Goal: Transaction & Acquisition: Obtain resource

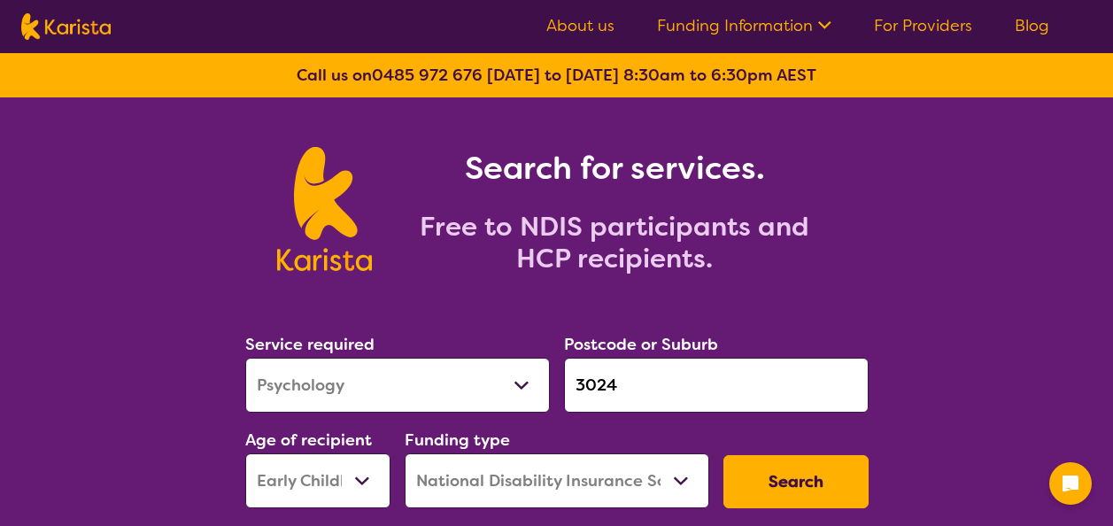
select select "Psychology"
select select "EC"
select select "NDIS"
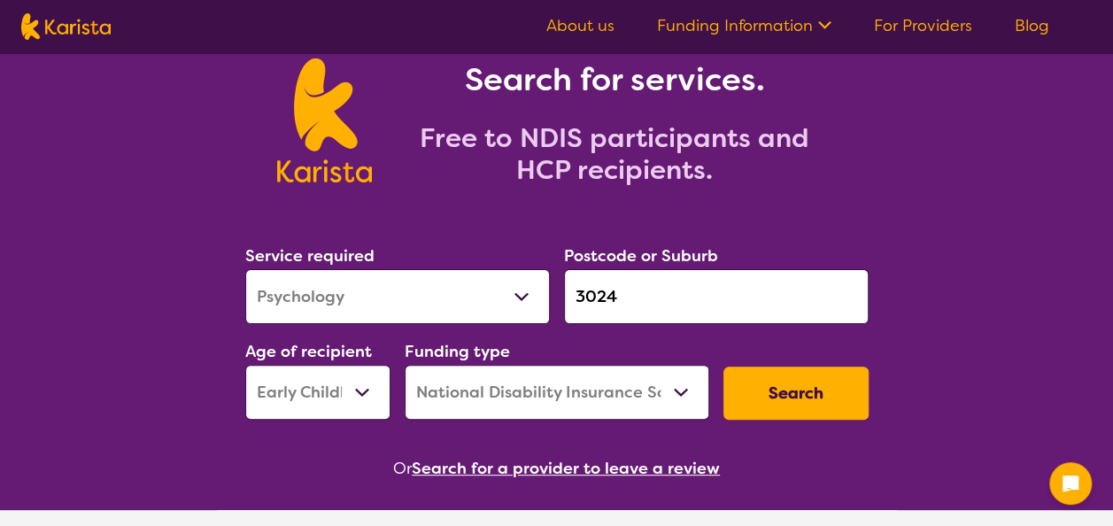
click at [394, 291] on select "Allied Health Assistant Assessment ([MEDICAL_DATA] or [MEDICAL_DATA]) Behaviour…" at bounding box center [397, 296] width 305 height 55
select select "[MEDICAL_DATA]"
click at [596, 282] on input "3024" at bounding box center [716, 296] width 305 height 55
drag, startPoint x: 639, startPoint y: 303, endPoint x: 554, endPoint y: 305, distance: 85.9
click at [554, 305] on div "Service required Allied Health Assistant Assessment ([MEDICAL_DATA] or [MEDICAL…" at bounding box center [557, 331] width 638 height 191
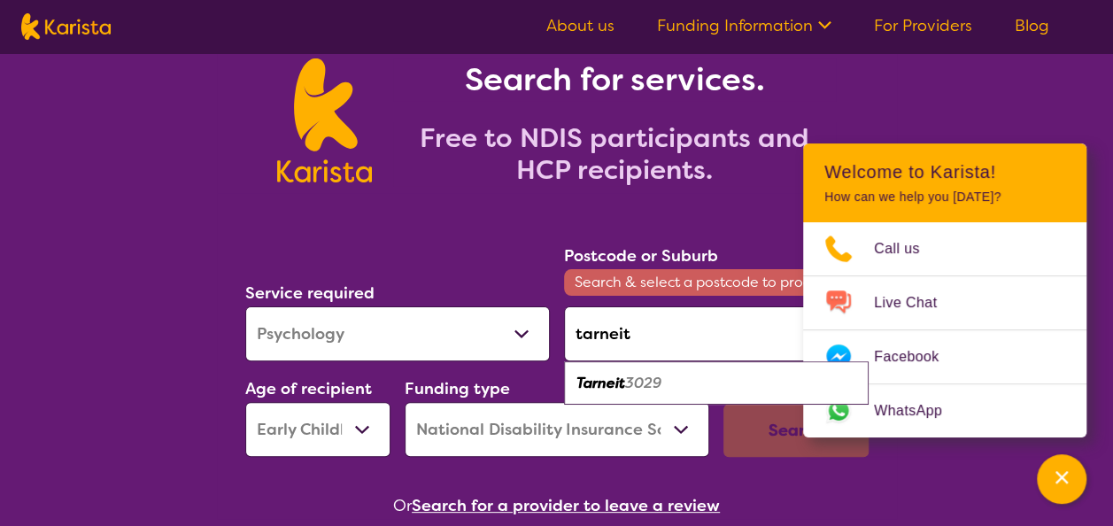
click at [638, 388] on em "3029" at bounding box center [643, 383] width 36 height 19
type input "3029"
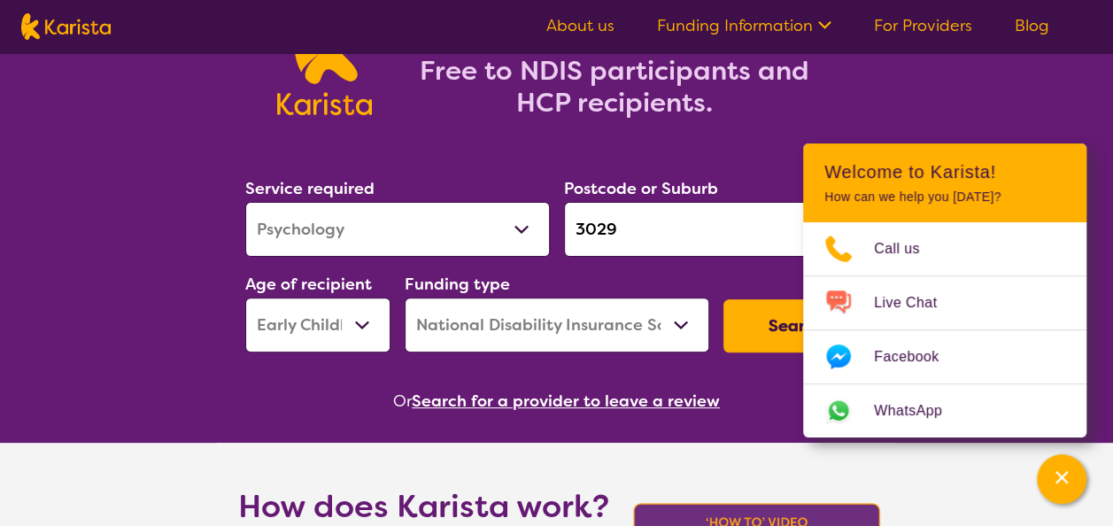
scroll to position [266, 0]
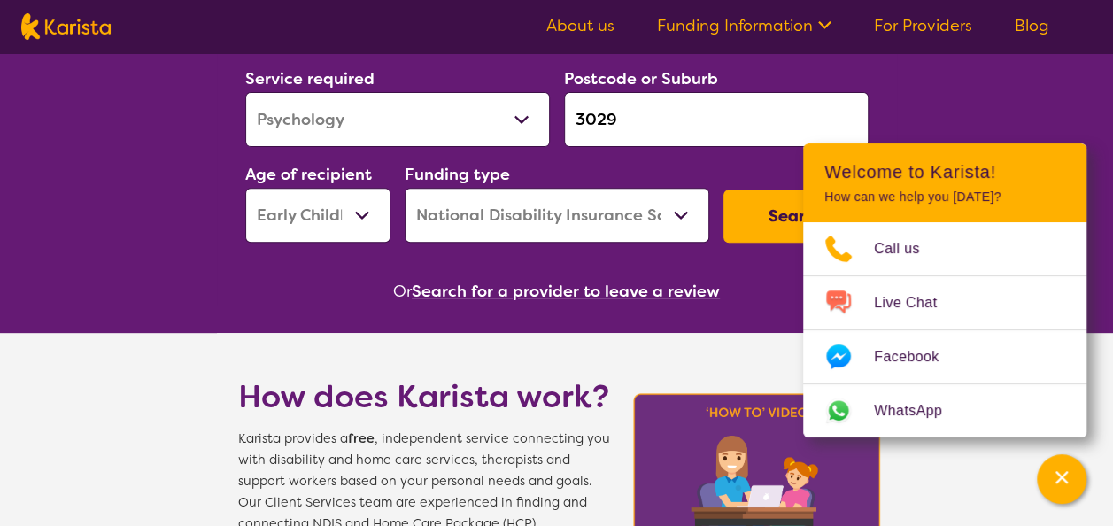
click at [757, 204] on button "Search" at bounding box center [796, 216] width 145 height 53
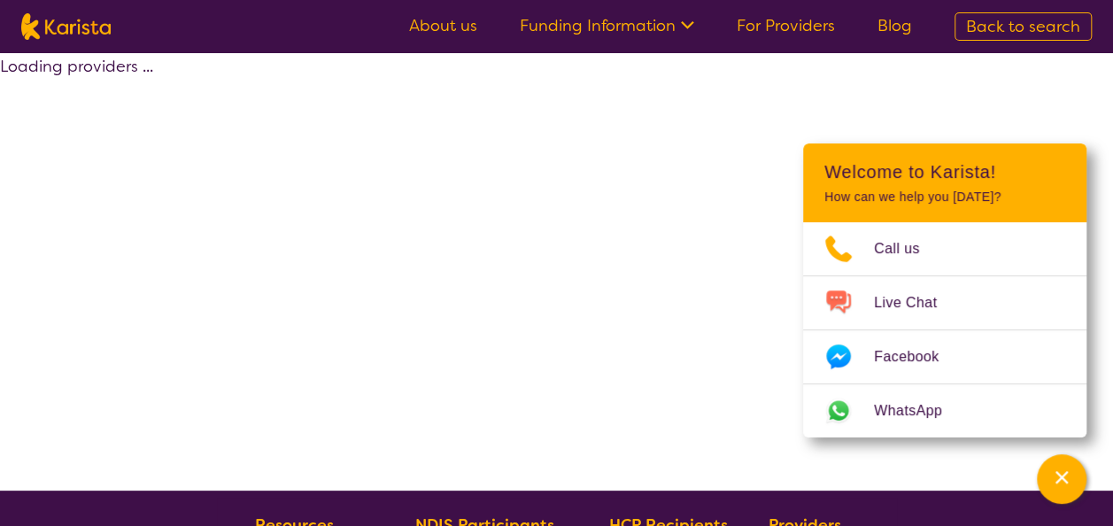
select select "by_score"
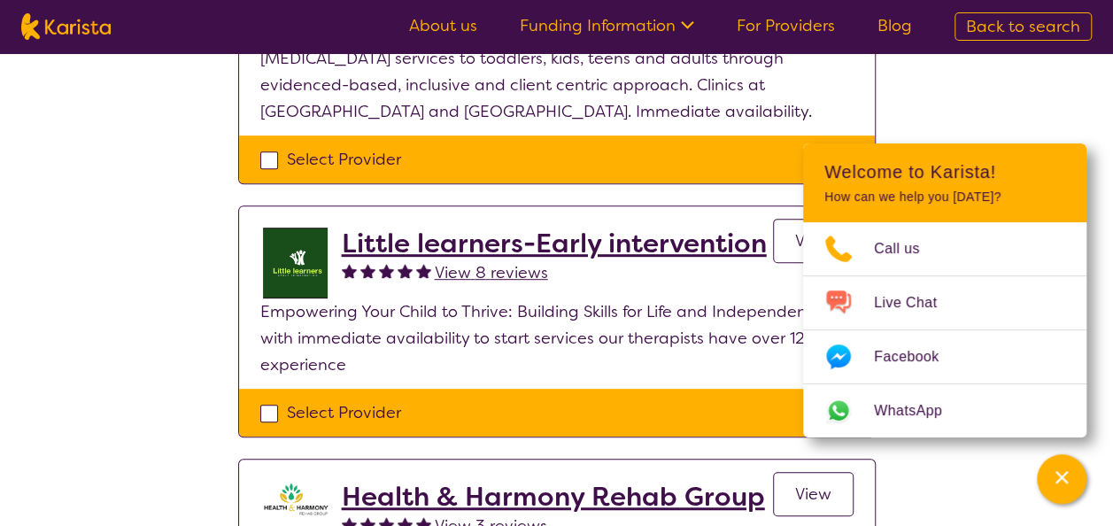
scroll to position [354, 0]
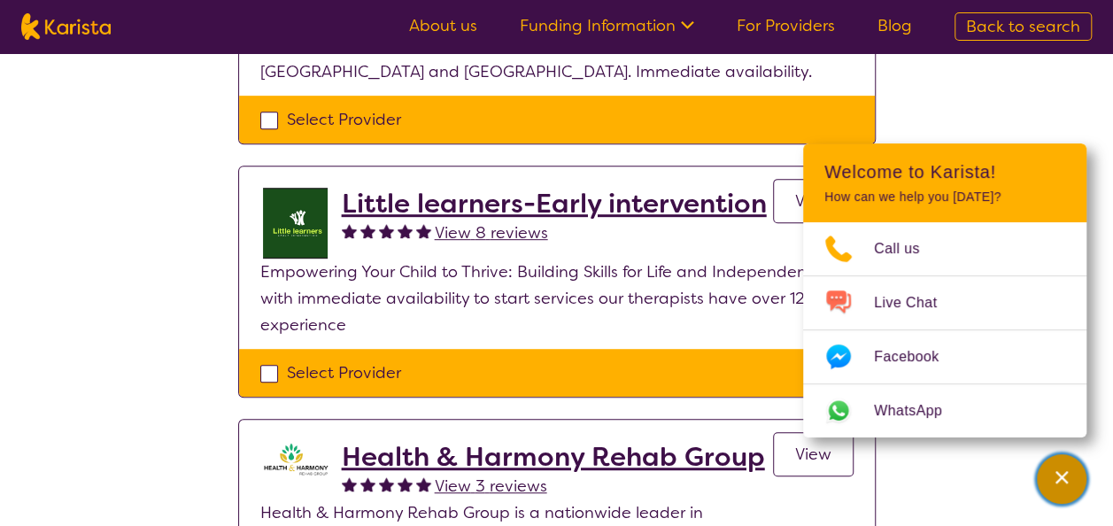
click at [1070, 492] on div "Channel Menu" at bounding box center [1061, 479] width 35 height 39
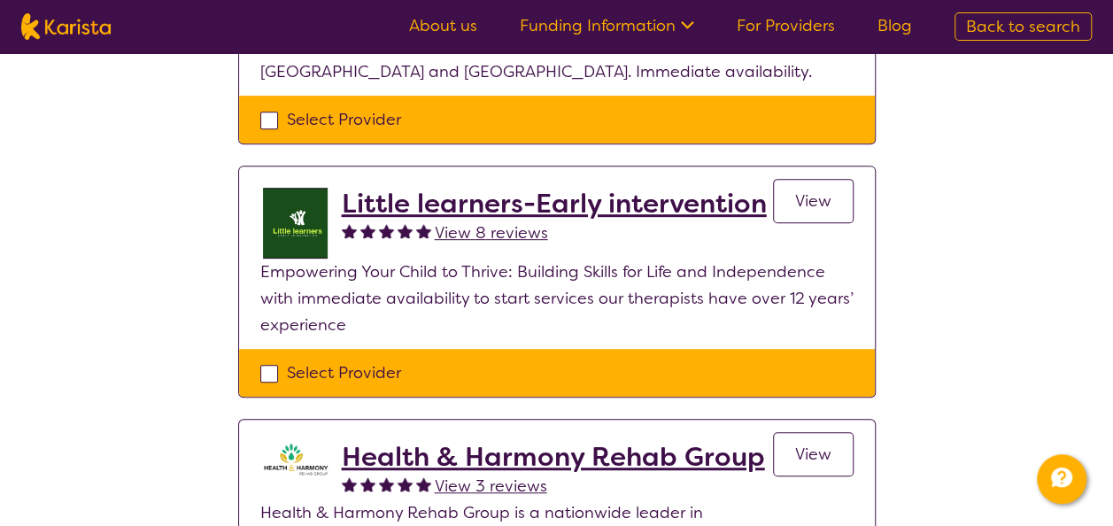
click at [545, 204] on h2 "Little learners-Early intervention" at bounding box center [554, 204] width 425 height 32
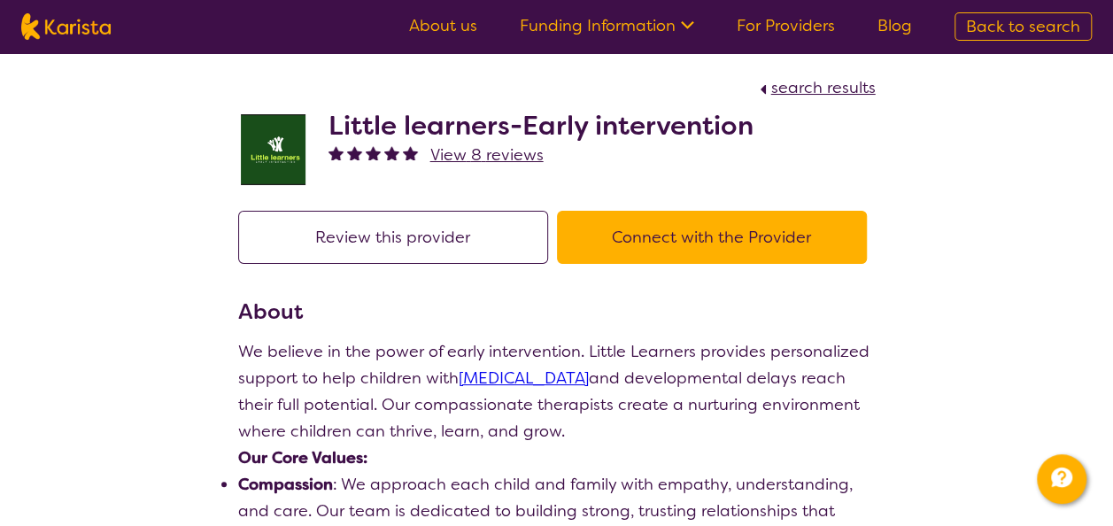
click at [436, 123] on h2 "Little learners-Early intervention" at bounding box center [541, 126] width 425 height 32
click at [268, 145] on img at bounding box center [273, 149] width 71 height 71
click at [439, 130] on h2 "Little learners-Early intervention" at bounding box center [541, 126] width 425 height 32
click at [510, 129] on h2 "Little learners-Early intervention" at bounding box center [541, 126] width 425 height 32
click at [448, 232] on button "Review this provider" at bounding box center [393, 237] width 310 height 53
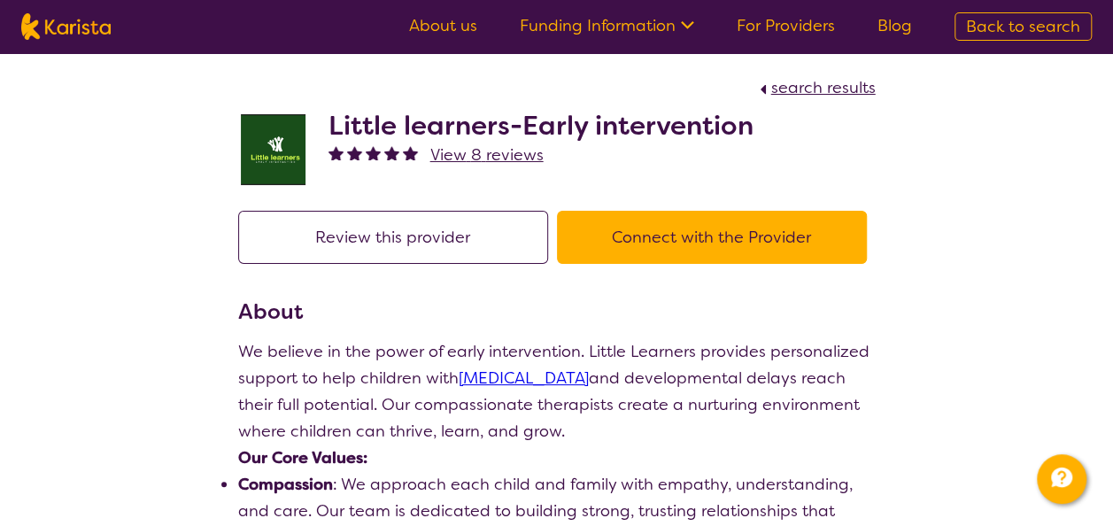
click at [673, 246] on button "Connect with the Provider" at bounding box center [712, 237] width 310 height 53
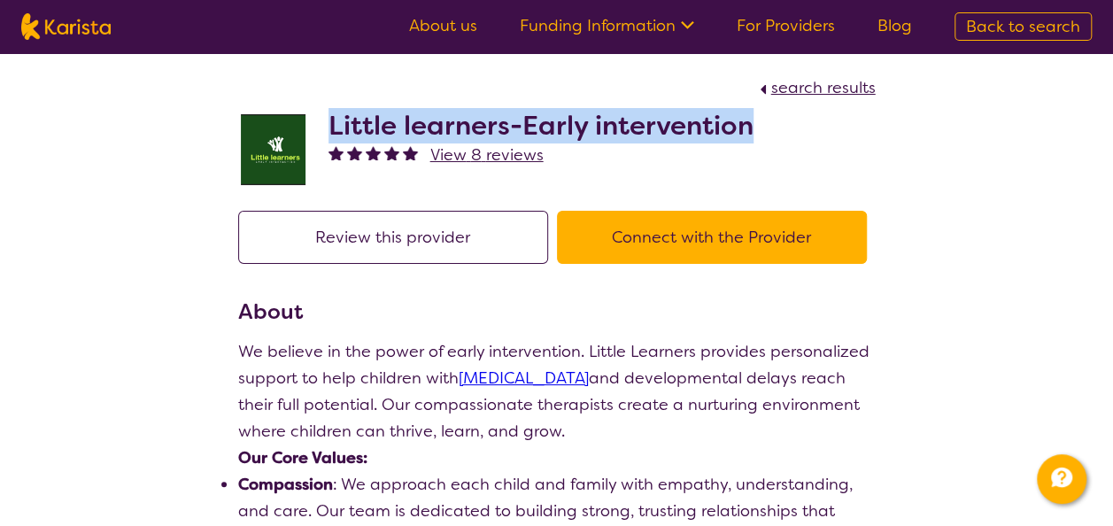
drag, startPoint x: 759, startPoint y: 125, endPoint x: 331, endPoint y: 105, distance: 428.2
click at [328, 110] on div "Little learners-Early intervention View 8 reviews" at bounding box center [557, 145] width 638 height 89
copy h2 "Little learners-Early intervention"
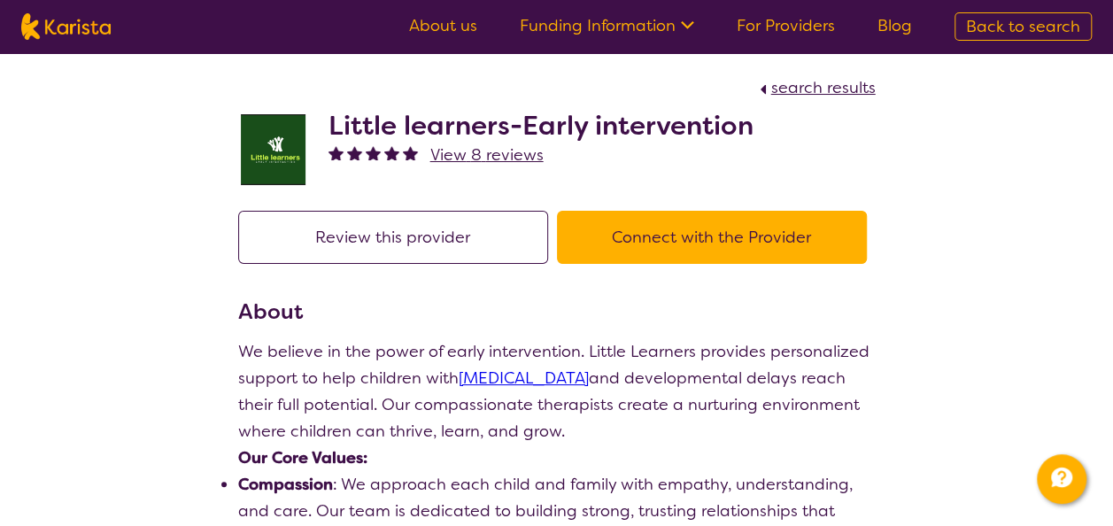
click at [825, 79] on span "search results" at bounding box center [823, 87] width 105 height 21
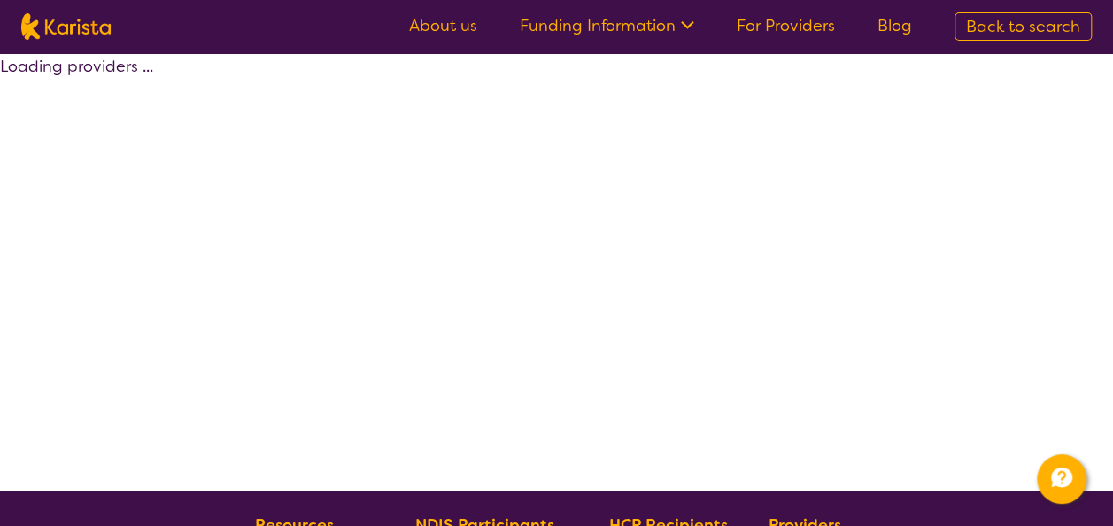
select select "by_score"
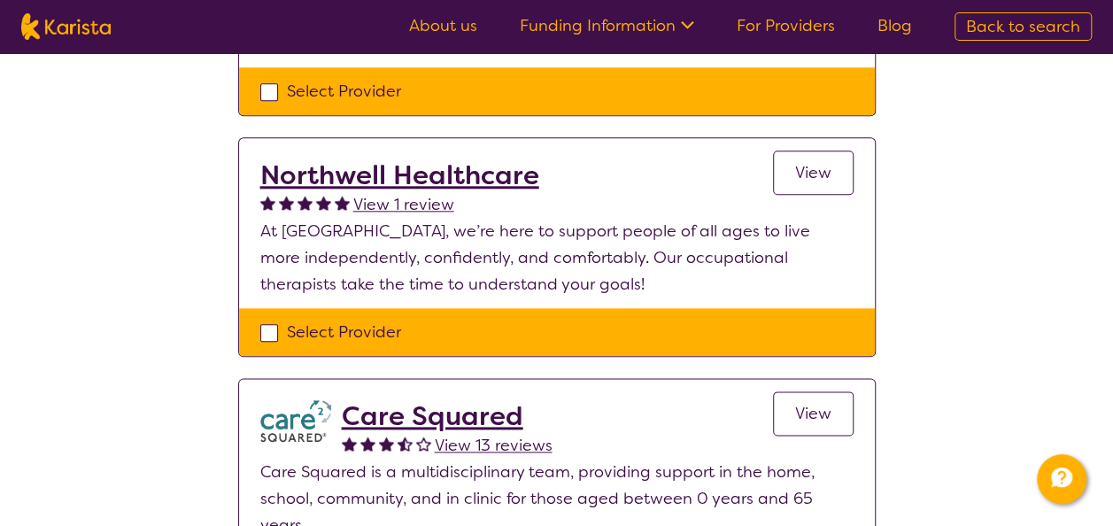
scroll to position [797, 0]
